Goal: Navigation & Orientation: Find specific page/section

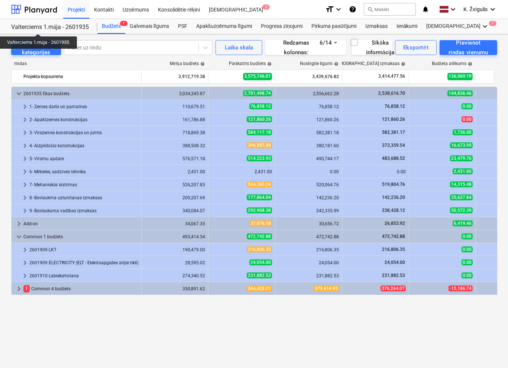
click at [38, 27] on div "Valterciems 1.māja - 2601935" at bounding box center [49, 27] width 77 height 8
click at [28, 27] on div "Valterciems 1.māja - 2601935" at bounding box center [49, 27] width 77 height 8
click at [30, 11] on div at bounding box center [34, 9] width 46 height 19
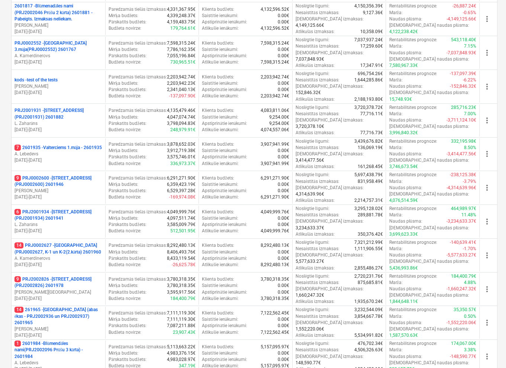
scroll to position [223, 0]
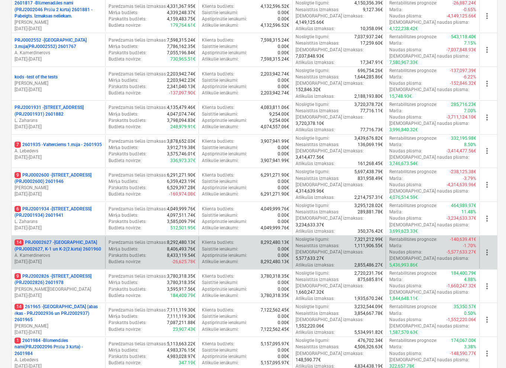
click at [89, 240] on p "14 PRJ0002627 - [GEOGRAPHIC_DATA] (PRJ0002627, K-1 un K-2(2.kārta) 2601960" at bounding box center [59, 246] width 88 height 13
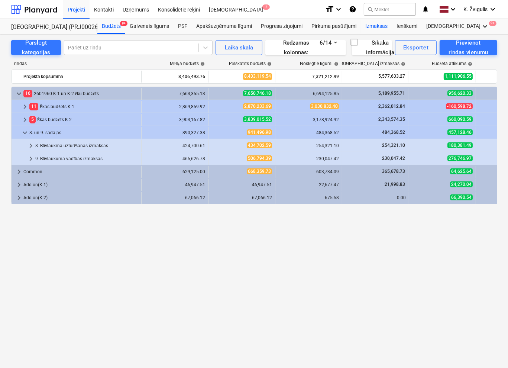
click at [385, 25] on div "Izmaksas" at bounding box center [376, 26] width 31 height 15
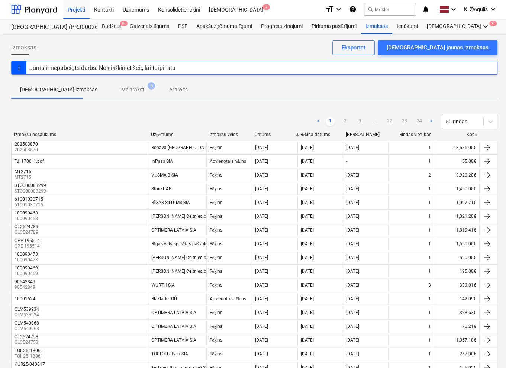
click at [121, 90] on p "Melnraksti" at bounding box center [133, 90] width 24 height 8
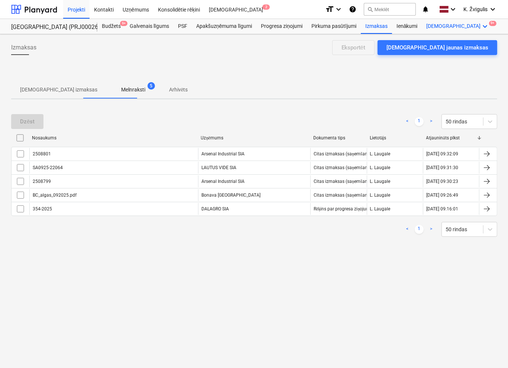
click at [481, 27] on icon "keyboard_arrow_down" at bounding box center [485, 26] width 9 height 9
click at [454, 45] on div "Naudas plūsma" at bounding box center [472, 44] width 36 height 6
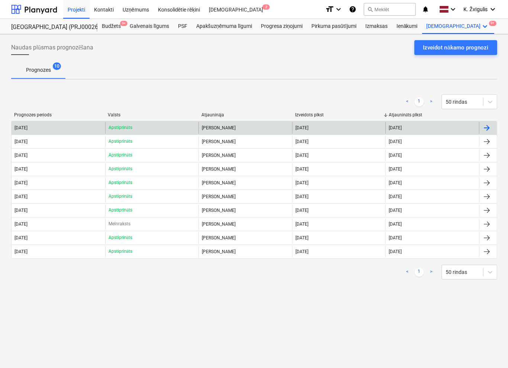
click at [353, 132] on div "[DATE]" at bounding box center [339, 128] width 94 height 12
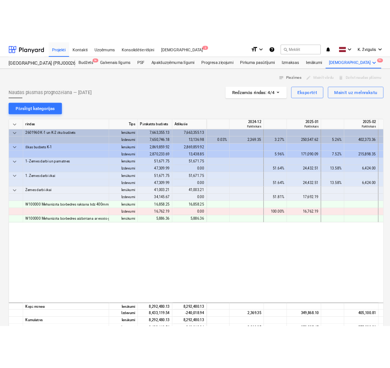
scroll to position [0, 744]
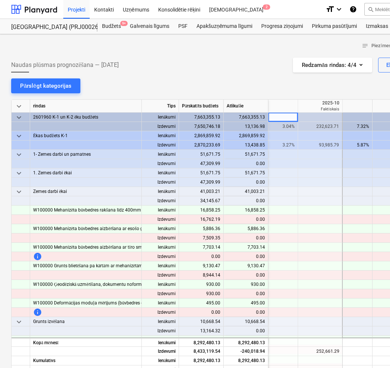
click at [213, 58] on div "Naudas plūsmas prognozēšana — [DATE] Redzamās rindas : 4/4 Eksportēt Mainīt uz …" at bounding box center [254, 65] width 487 height 15
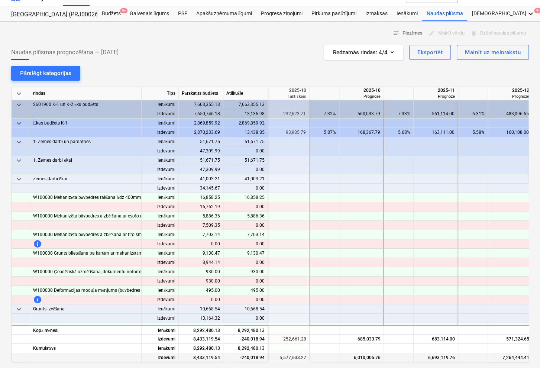
scroll to position [0, 0]
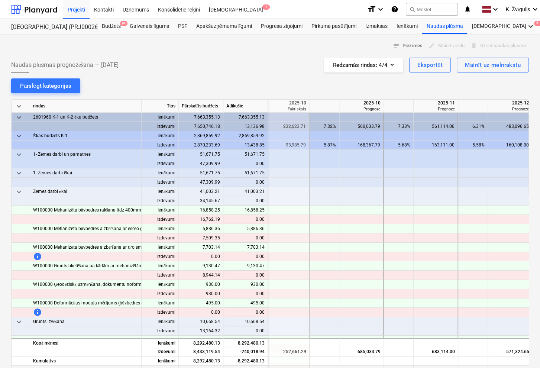
click at [508, 244] on div at bounding box center [510, 247] width 45 height 9
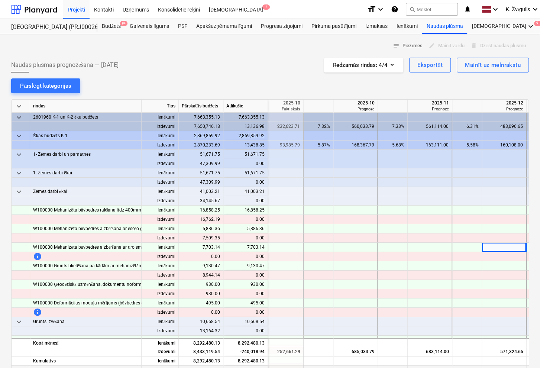
click at [505, 194] on div at bounding box center [504, 191] width 45 height 9
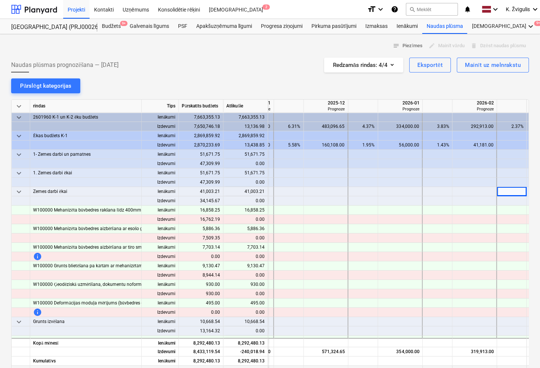
scroll to position [0, 1006]
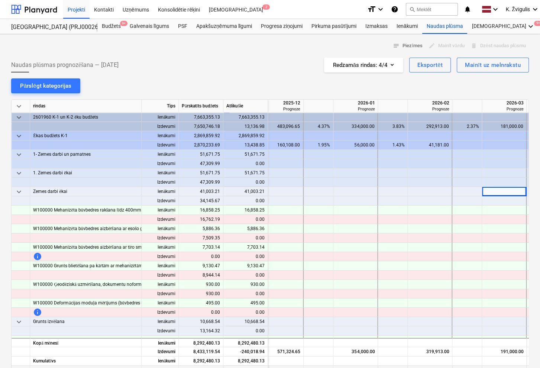
click at [449, 180] on div at bounding box center [430, 182] width 45 height 9
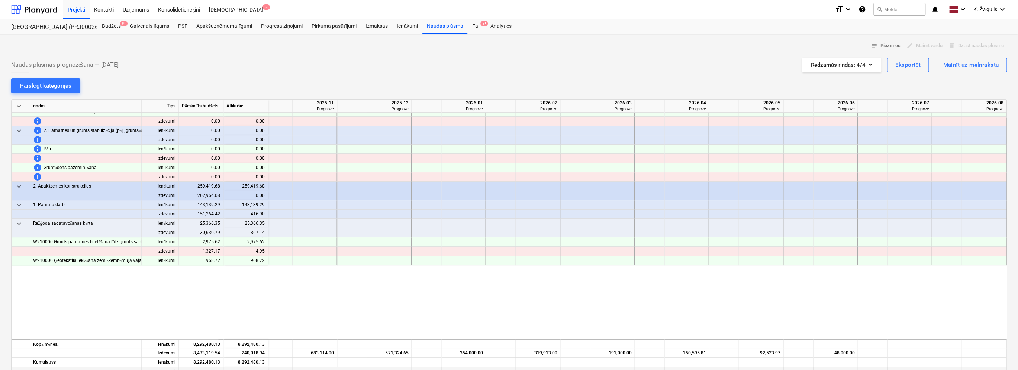
scroll to position [0, 900]
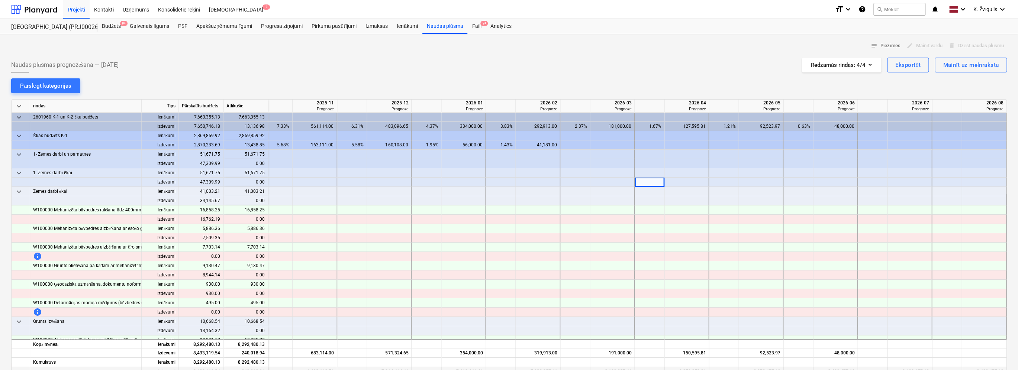
click at [18, 190] on span "keyboard_arrow_down" at bounding box center [19, 191] width 9 height 9
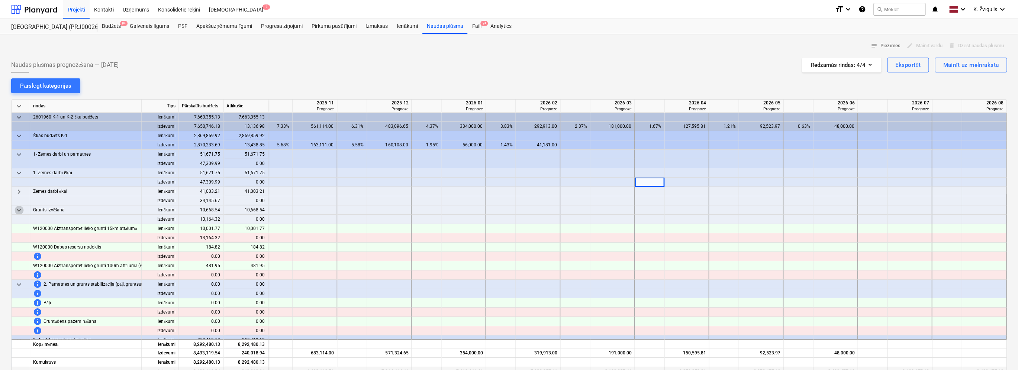
click at [18, 210] on span "keyboard_arrow_down" at bounding box center [19, 210] width 9 height 9
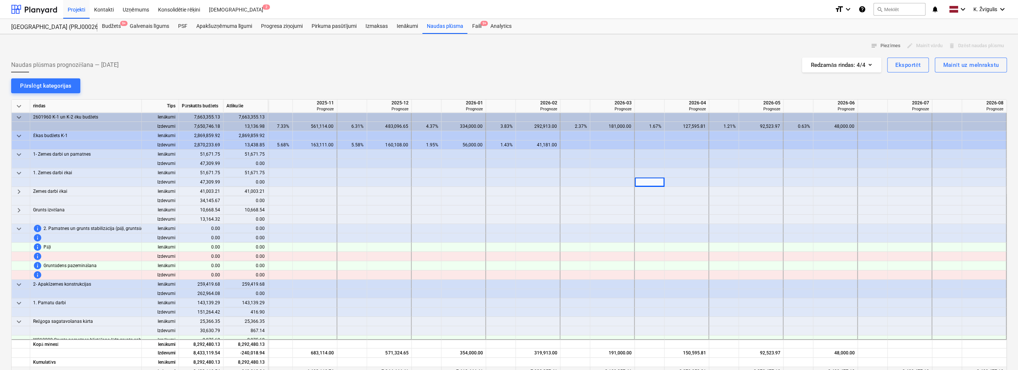
click at [20, 229] on span "keyboard_arrow_down" at bounding box center [19, 229] width 9 height 9
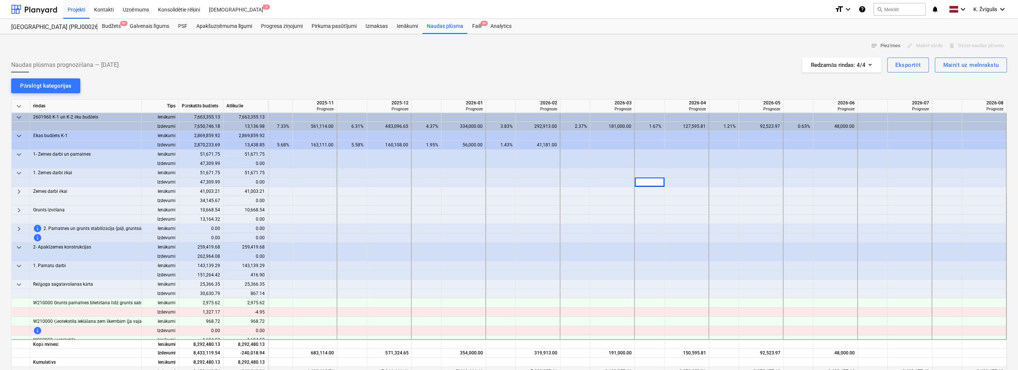
click at [19, 264] on span "keyboard_arrow_down" at bounding box center [19, 266] width 9 height 9
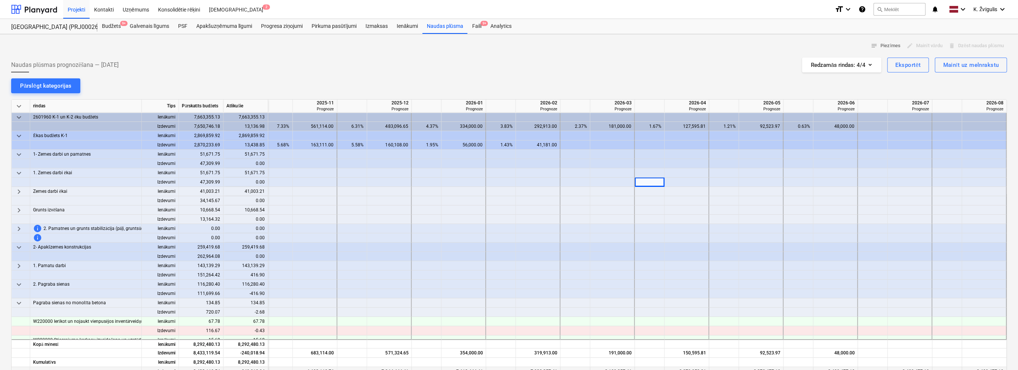
click at [19, 247] on span "keyboard_arrow_down" at bounding box center [19, 247] width 9 height 9
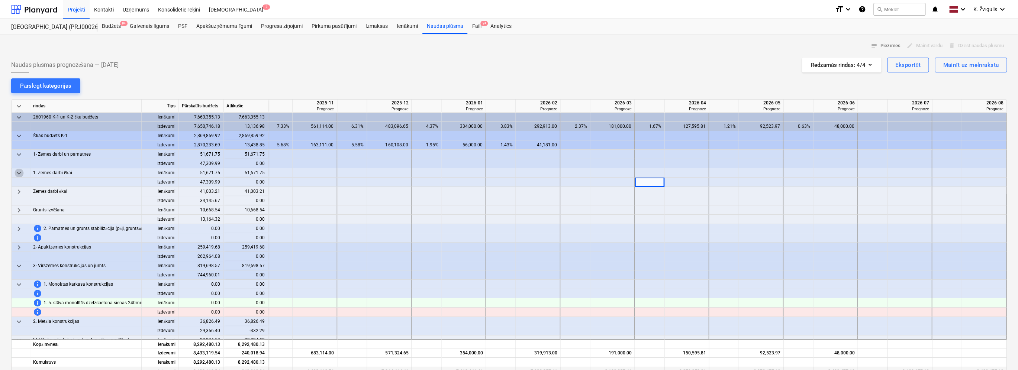
click at [20, 173] on span "keyboard_arrow_down" at bounding box center [19, 173] width 9 height 9
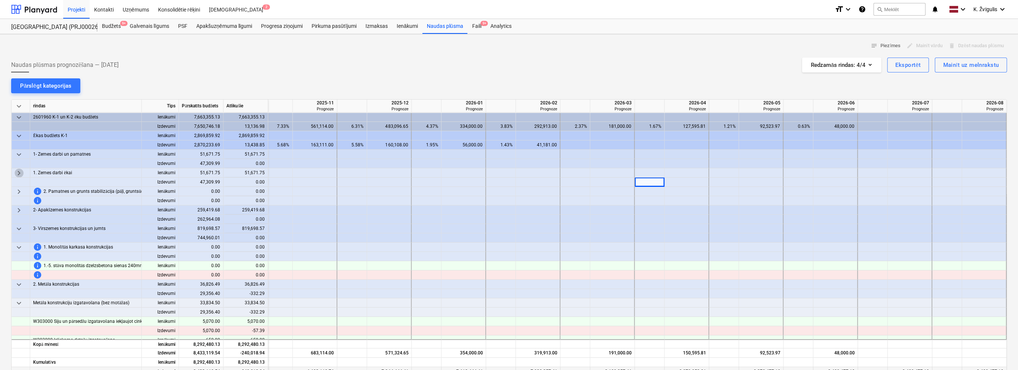
click at [19, 171] on span "keyboard_arrow_right" at bounding box center [19, 173] width 9 height 9
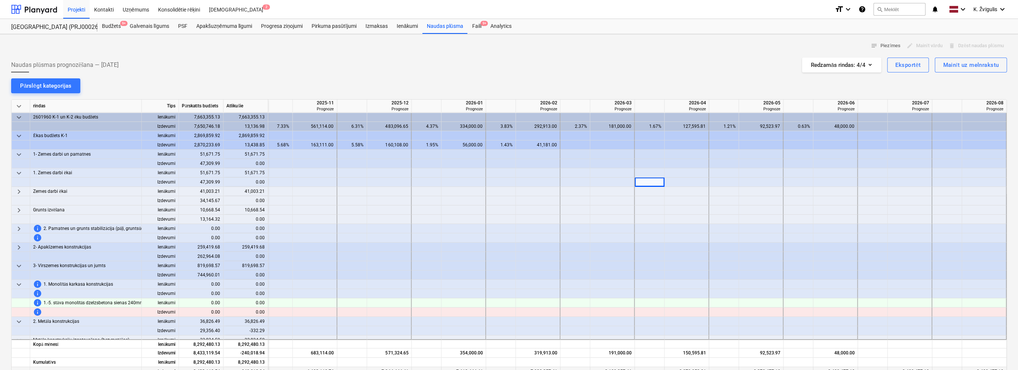
click at [19, 171] on span "keyboard_arrow_down" at bounding box center [19, 173] width 9 height 9
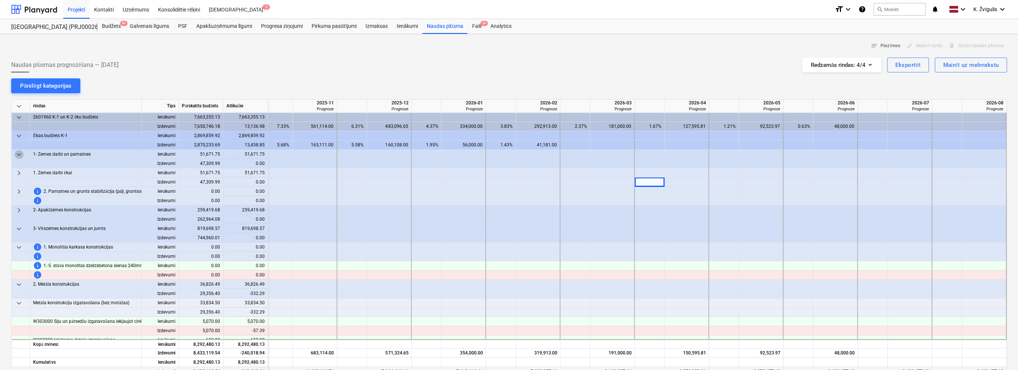
click at [19, 155] on span "keyboard_arrow_down" at bounding box center [19, 154] width 9 height 9
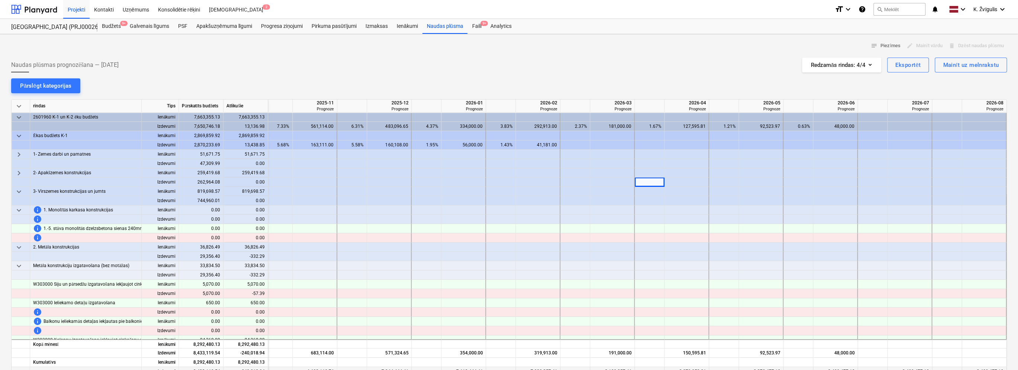
click at [20, 173] on span "keyboard_arrow_right" at bounding box center [19, 173] width 9 height 9
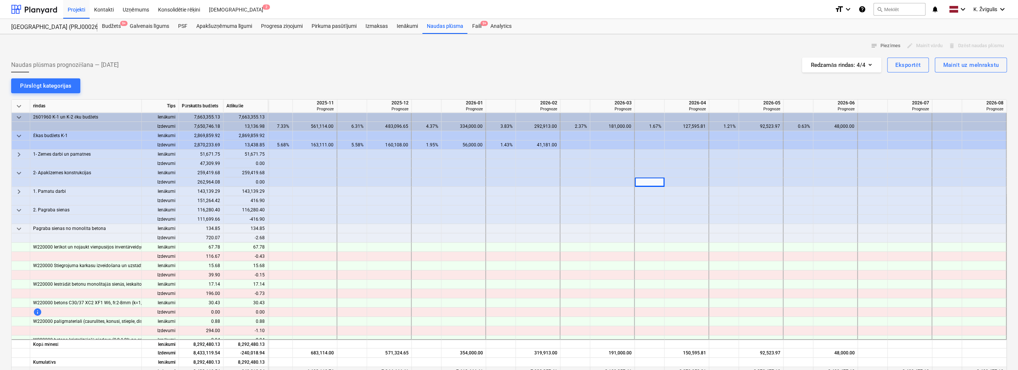
click at [18, 171] on span "keyboard_arrow_down" at bounding box center [19, 173] width 9 height 9
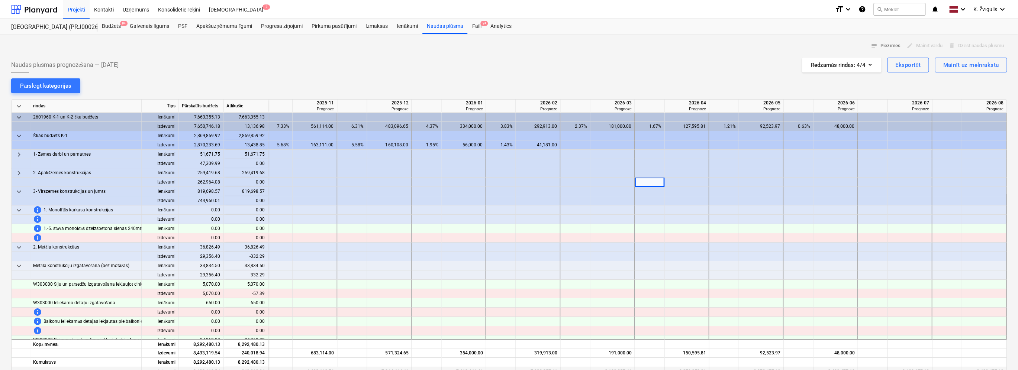
click at [22, 191] on span "keyboard_arrow_down" at bounding box center [19, 191] width 9 height 9
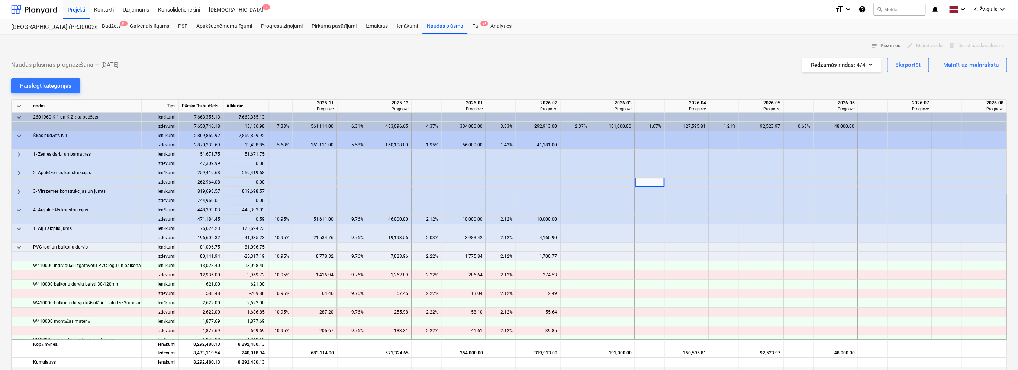
click at [20, 210] on span "keyboard_arrow_down" at bounding box center [19, 210] width 9 height 9
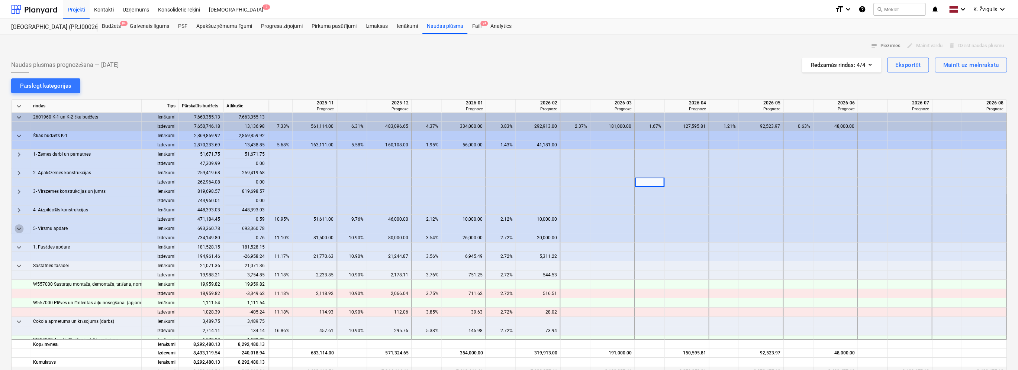
click at [21, 226] on span "keyboard_arrow_down" at bounding box center [19, 229] width 9 height 9
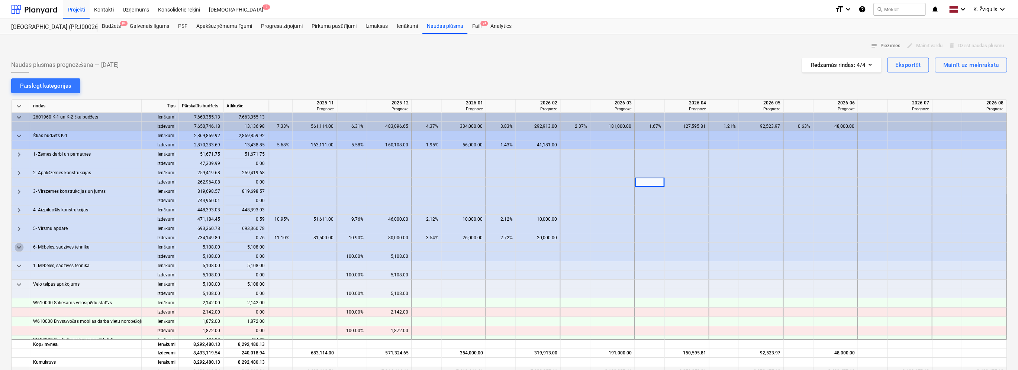
click at [21, 244] on span "keyboard_arrow_down" at bounding box center [19, 247] width 9 height 9
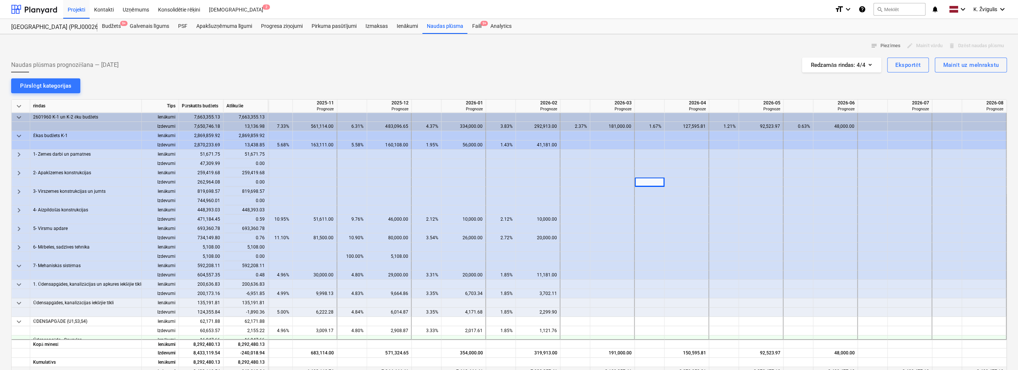
click at [22, 264] on span "keyboard_arrow_down" at bounding box center [19, 266] width 9 height 9
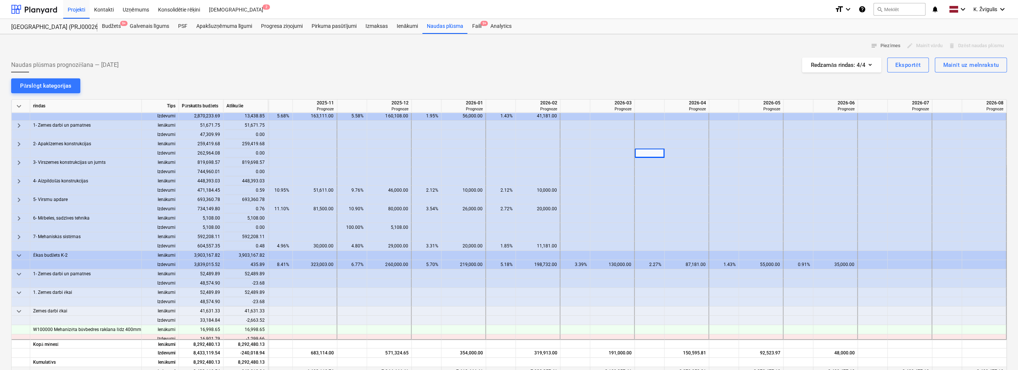
scroll to position [37, 900]
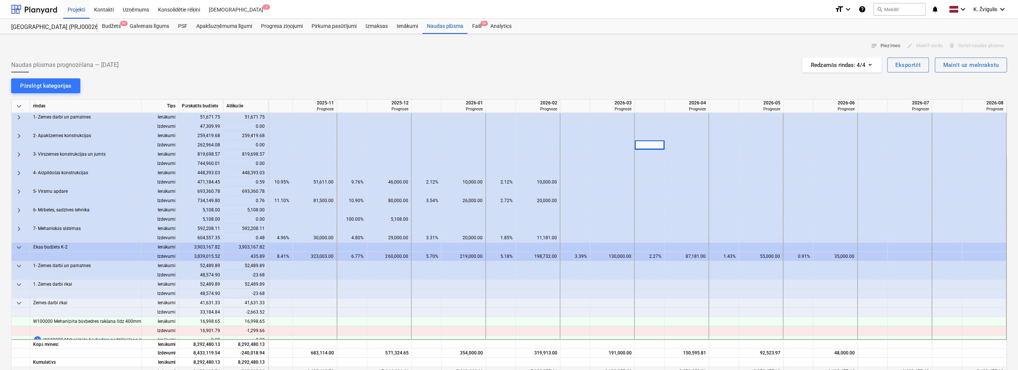
click at [18, 247] on span "keyboard_arrow_down" at bounding box center [19, 247] width 9 height 9
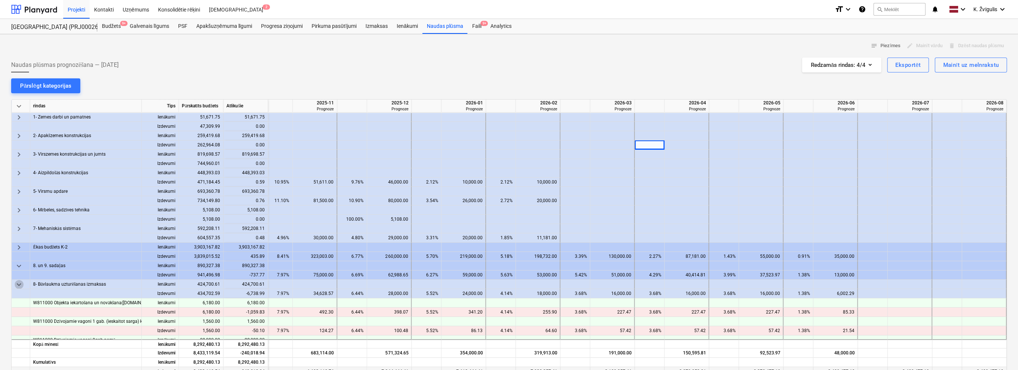
click at [20, 282] on span "keyboard_arrow_down" at bounding box center [19, 284] width 9 height 9
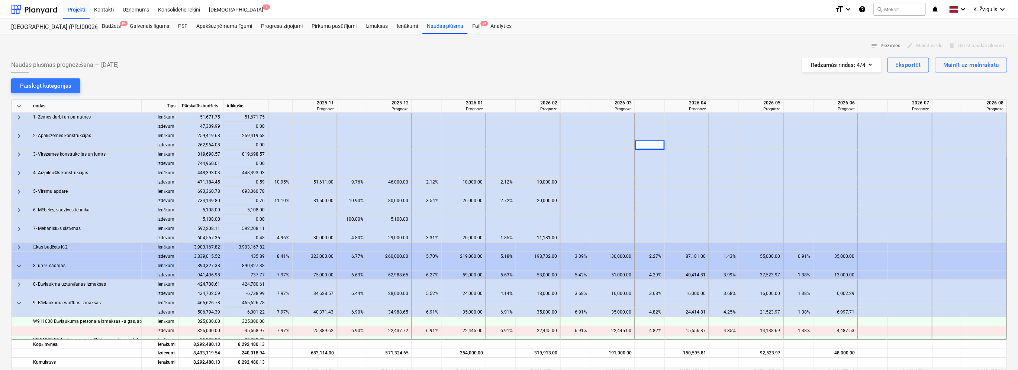
click at [21, 304] on span "keyboard_arrow_down" at bounding box center [19, 303] width 9 height 9
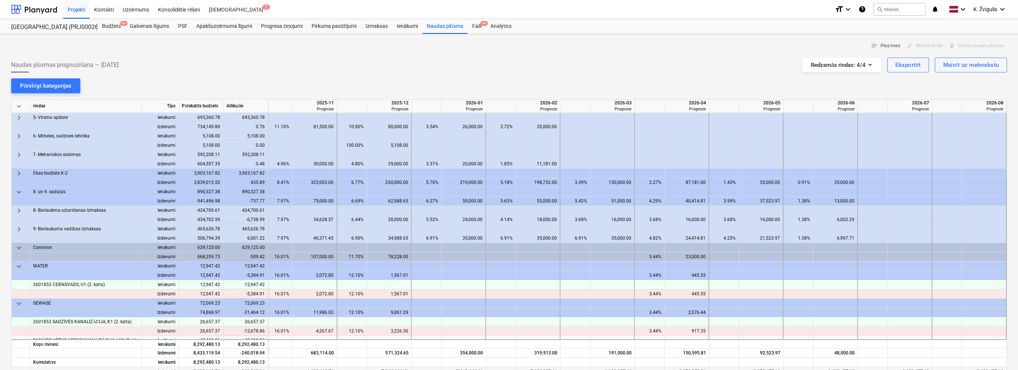
scroll to position [112, 900]
click at [20, 245] on span "keyboard_arrow_down" at bounding box center [19, 247] width 9 height 9
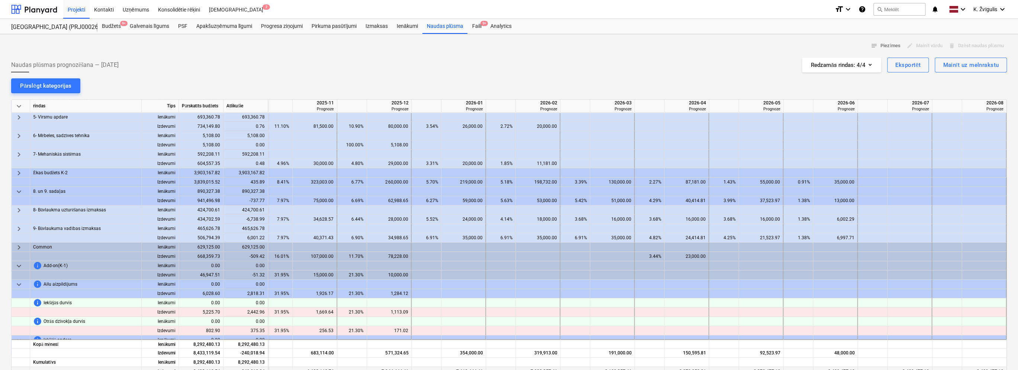
click at [20, 263] on span "keyboard_arrow_down" at bounding box center [19, 266] width 9 height 9
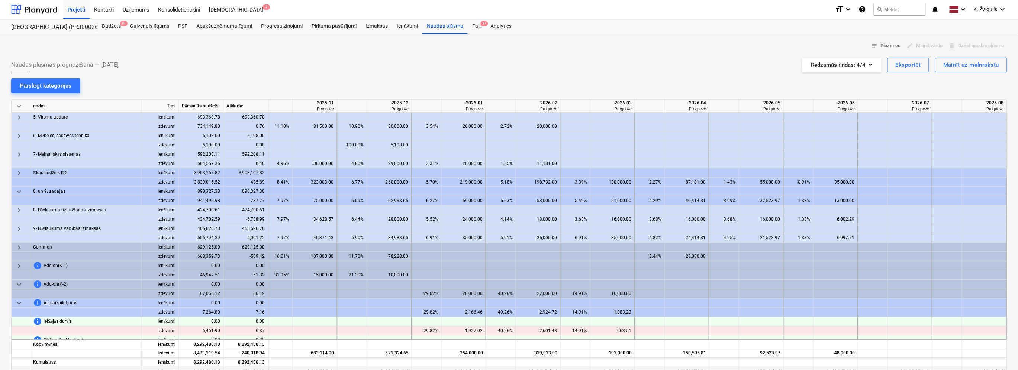
click at [20, 280] on span "keyboard_arrow_down" at bounding box center [19, 284] width 9 height 9
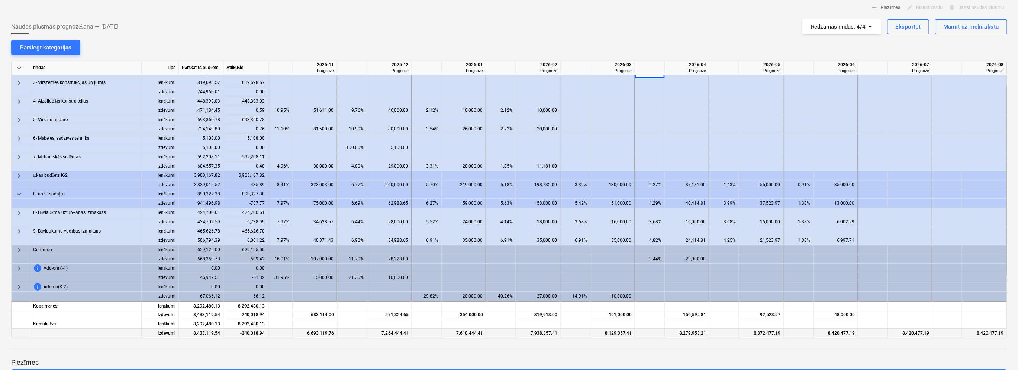
scroll to position [0, 0]
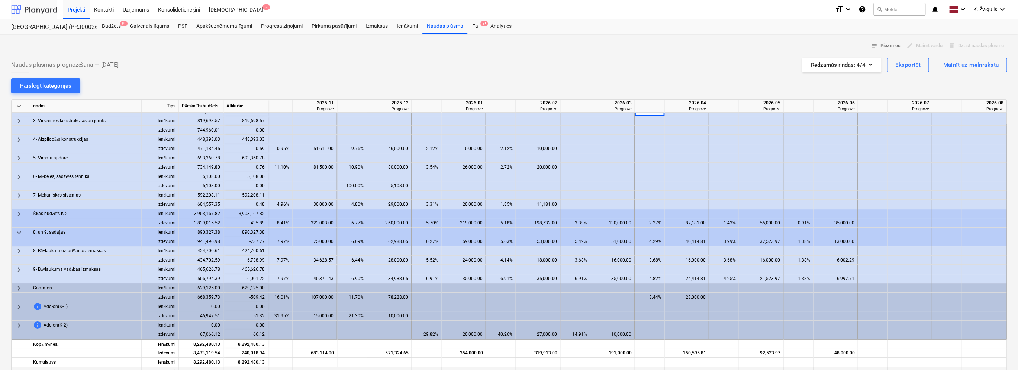
click at [44, 8] on div at bounding box center [34, 9] width 46 height 19
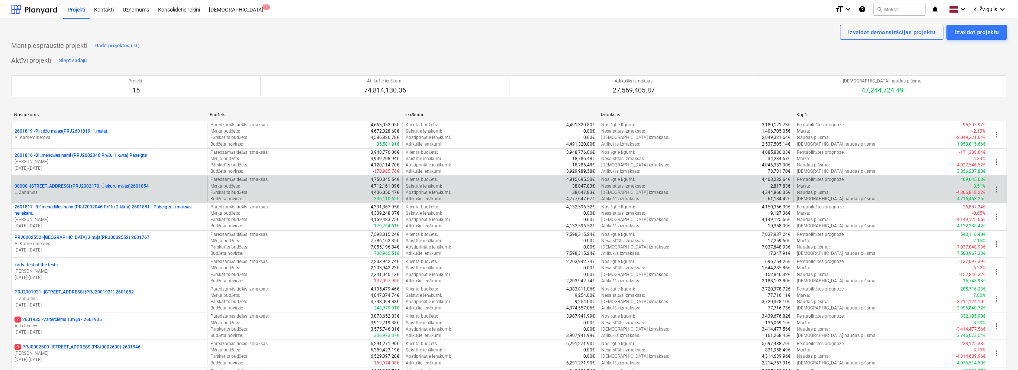
scroll to position [149, 0]
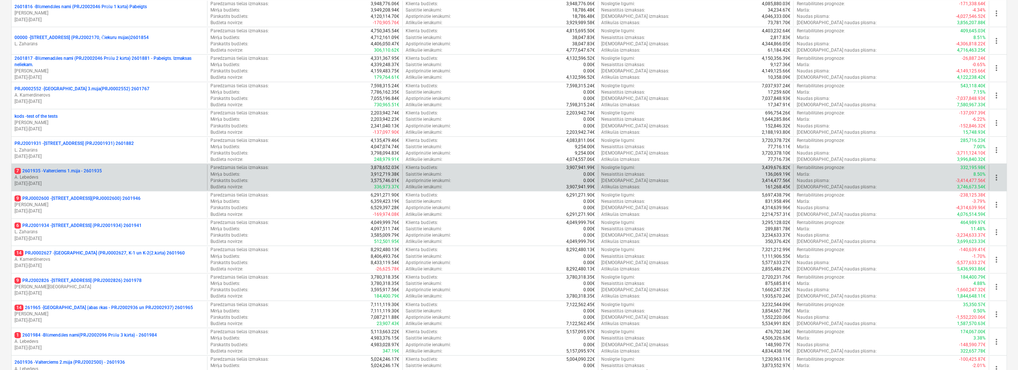
click at [94, 178] on p "A. Lebedevs" at bounding box center [110, 177] width 190 height 6
